Goal: Task Accomplishment & Management: Use online tool/utility

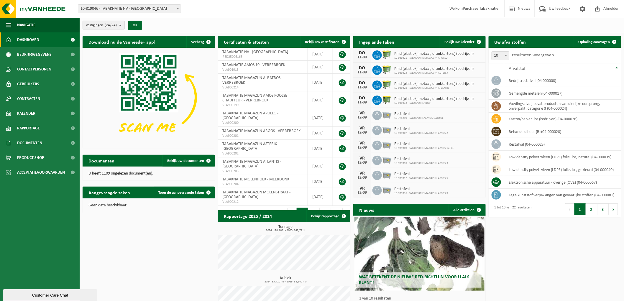
click at [108, 23] on count "(24/24)" at bounding box center [111, 25] width 12 height 4
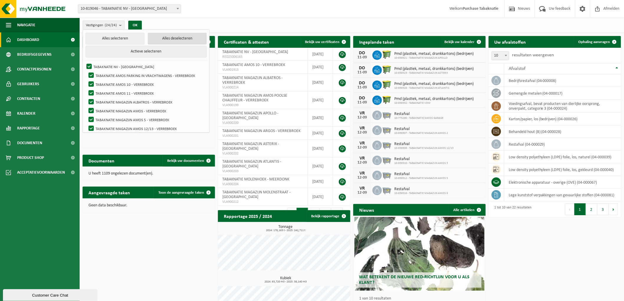
click at [182, 40] on button "Alles deselecteren" at bounding box center [177, 39] width 59 height 12
checkbox input "false"
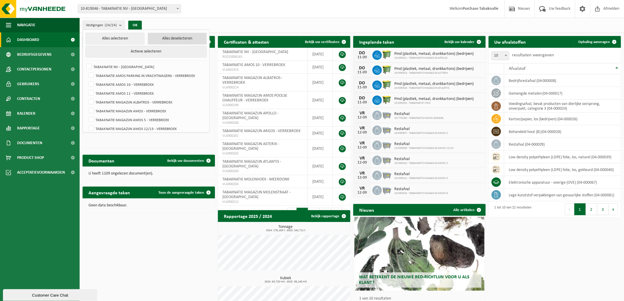
checkbox input "false"
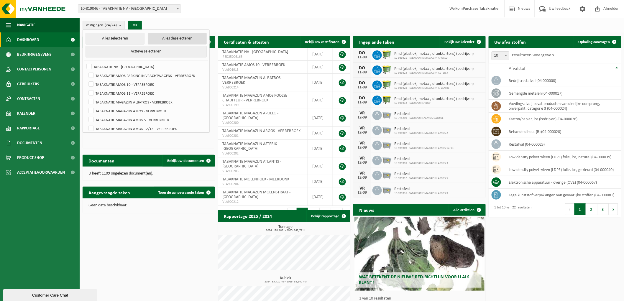
checkbox input "false"
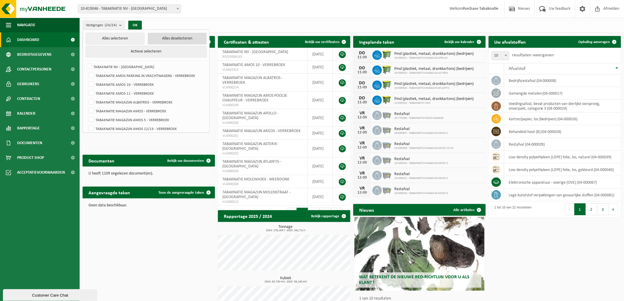
checkbox input "false"
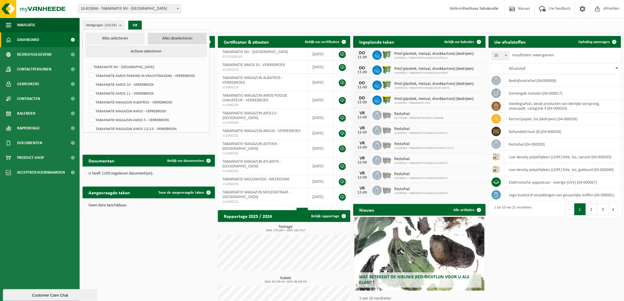
checkbox input "false"
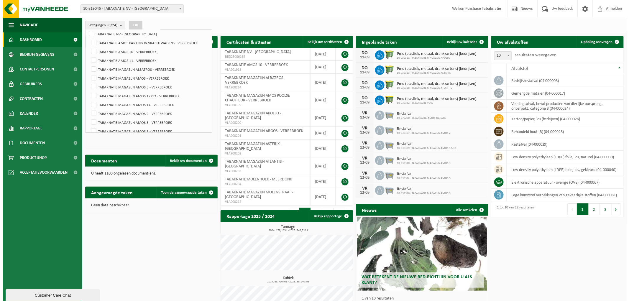
scroll to position [65, 0]
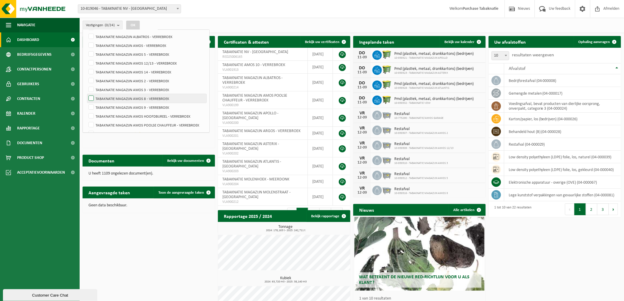
click at [160, 99] on label "TABAKNATIE MAGAZIJN AMOS 8 - VERREBROEK" at bounding box center [146, 98] width 119 height 9
click at [86, 94] on input "TABAKNATIE MAGAZIJN AMOS 8 - VERREBROEK" at bounding box center [86, 94] width 0 height 0
checkbox input "true"
click at [132, 25] on button "OK" at bounding box center [133, 25] width 14 height 9
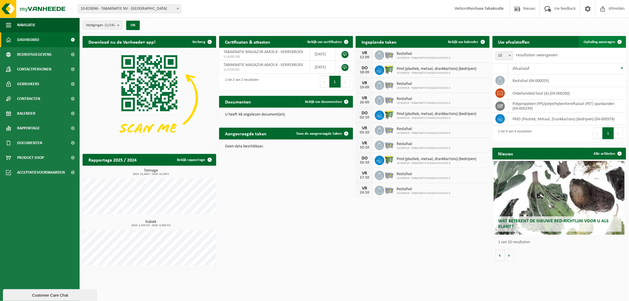
click at [596, 40] on span "Ophaling aanvragen" at bounding box center [600, 42] width 32 height 4
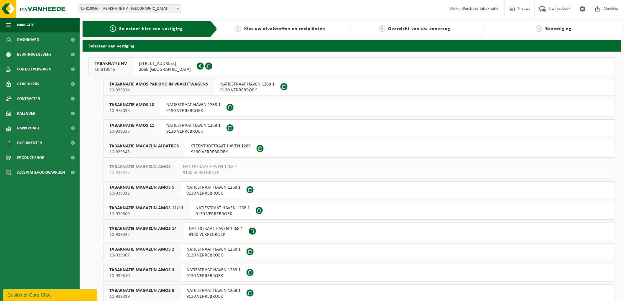
scroll to position [98, 0]
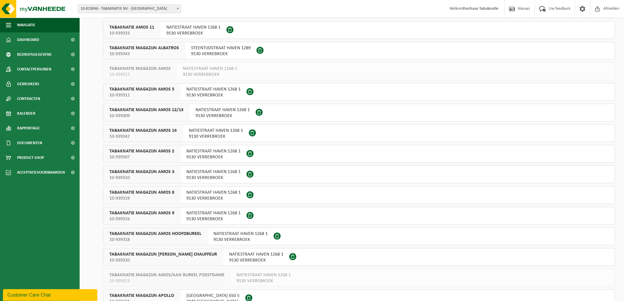
click at [172, 197] on span "10-939319" at bounding box center [141, 198] width 65 height 6
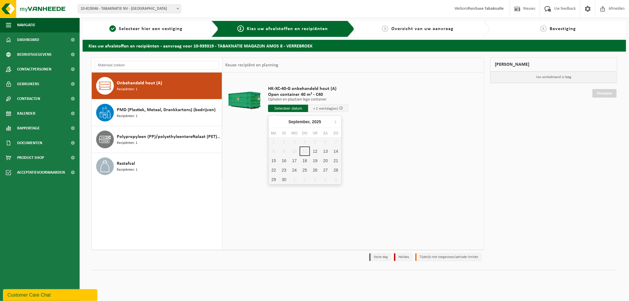
click at [287, 110] on input "text" at bounding box center [288, 108] width 40 height 7
click at [315, 152] on div "12" at bounding box center [315, 151] width 10 height 9
type input "Van 2025-09-12"
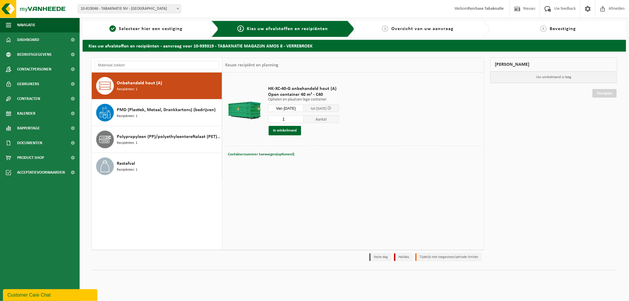
click at [270, 155] on span "Containernummer toevoegen(optioneel)" at bounding box center [261, 154] width 66 height 4
click at [264, 166] on td "Containernummer toevoegen(optioneel) Annuleren C40-036" at bounding box center [353, 156] width 256 height 21
drag, startPoint x: 277, startPoint y: 157, endPoint x: 276, endPoint y: 140, distance: 16.6
click at [278, 156] on input "C40-036" at bounding box center [311, 154] width 125 height 8
type input "C40-306"
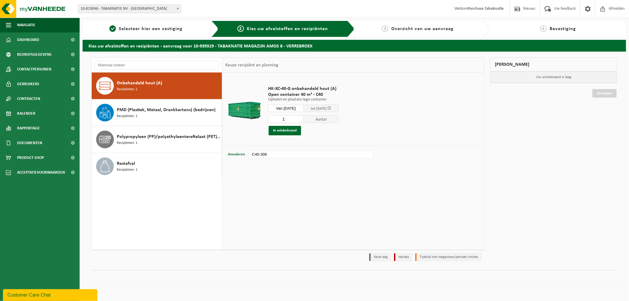
click at [297, 210] on div "HK-XC-40-G onbehandeld hout (A) Open container 40 m³ - C40 Ophalen en plaatsen …" at bounding box center [353, 161] width 262 height 177
click at [293, 131] on button "In winkelmand" at bounding box center [285, 130] width 32 height 9
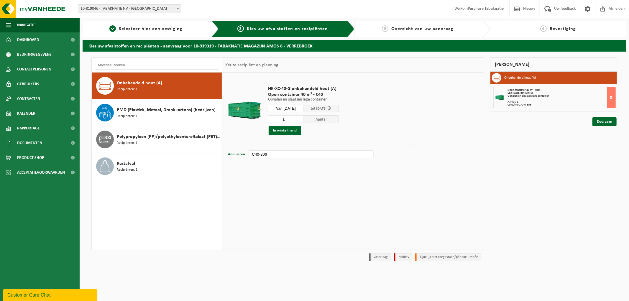
click at [326, 107] on span "tot 16/09/2025" at bounding box center [319, 109] width 16 height 4
click at [331, 108] on span at bounding box center [329, 108] width 4 height 4
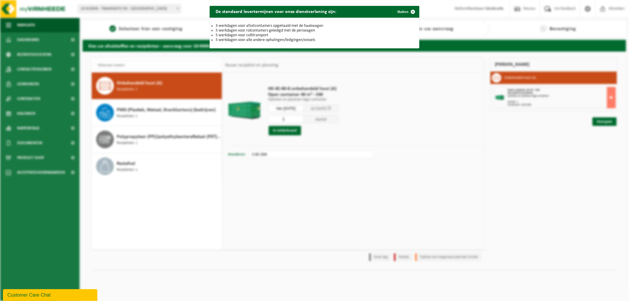
click at [413, 113] on div "De standaard levertermijnen voor onze dienstverlening zijn: Sluiten 3 werkdagen…" at bounding box center [314, 150] width 629 height 301
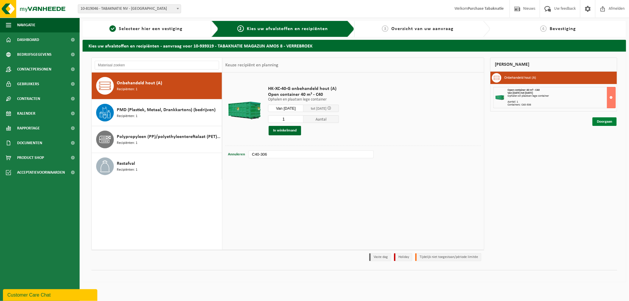
click at [600, 123] on link "Doorgaan" at bounding box center [604, 121] width 24 height 9
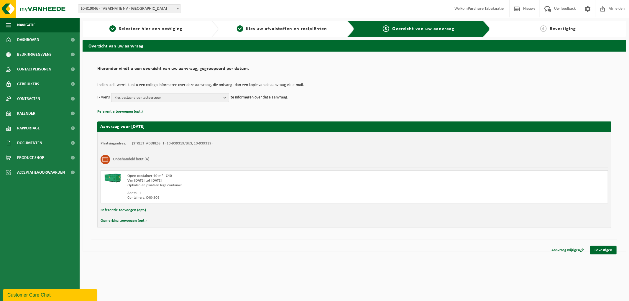
click at [119, 98] on span "Kies bestaand contactpersoon" at bounding box center [167, 97] width 107 height 9
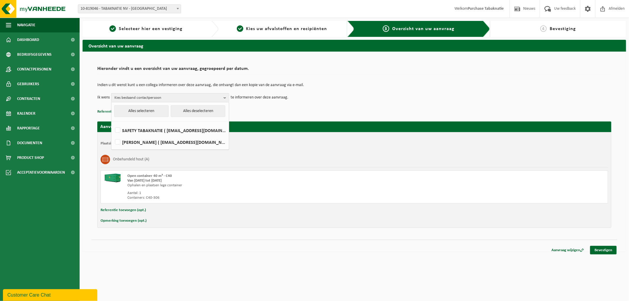
click at [395, 155] on div "Onbehandeld hout (A)" at bounding box center [354, 159] width 507 height 15
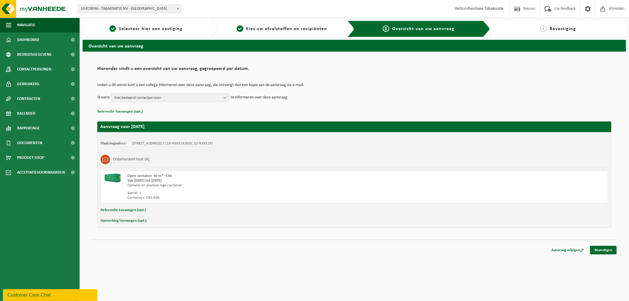
click at [115, 210] on button "Referentie toevoegen (opt.)" at bounding box center [123, 210] width 45 height 8
paste input "PO [US_EMPLOYER_IDENTIFICATION_NUMBER]"
type input "PO [US_EMPLOYER_IDENTIFICATION_NUMBER]"
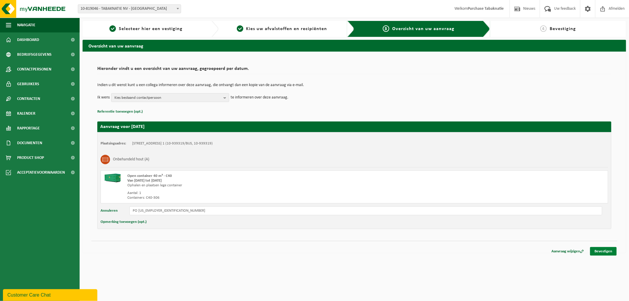
click at [606, 252] on link "Bevestigen" at bounding box center [603, 251] width 27 height 9
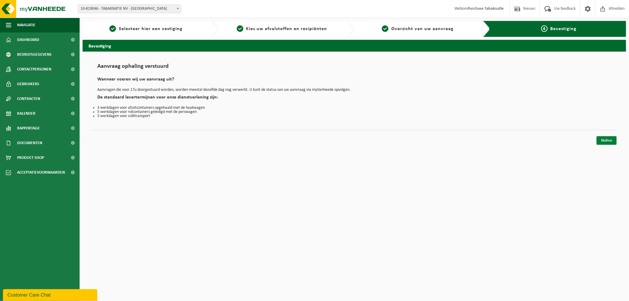
click at [607, 139] on link "Sluiten" at bounding box center [606, 140] width 20 height 9
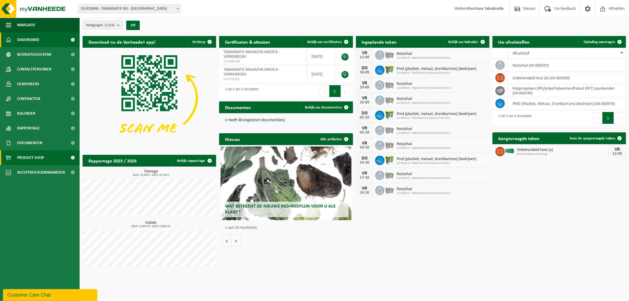
click at [43, 156] on span "Product Shop" at bounding box center [30, 157] width 27 height 15
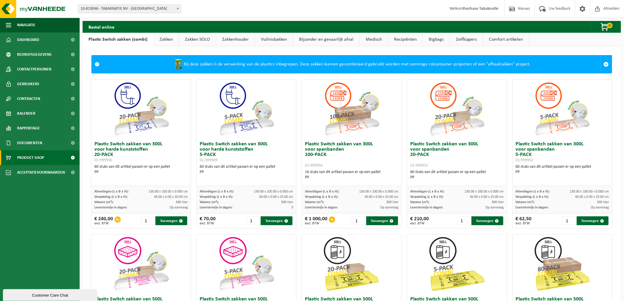
drag, startPoint x: 277, startPoint y: 40, endPoint x: 282, endPoint y: 46, distance: 8.4
click at [277, 40] on link "Vuilnisbakken" at bounding box center [274, 40] width 38 height 14
